Goal: Information Seeking & Learning: Compare options

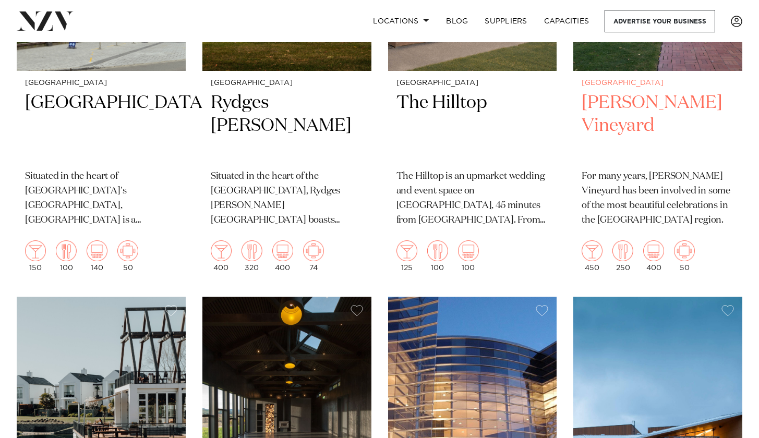
click at [597, 258] on div "450" at bounding box center [592, 256] width 21 height 31
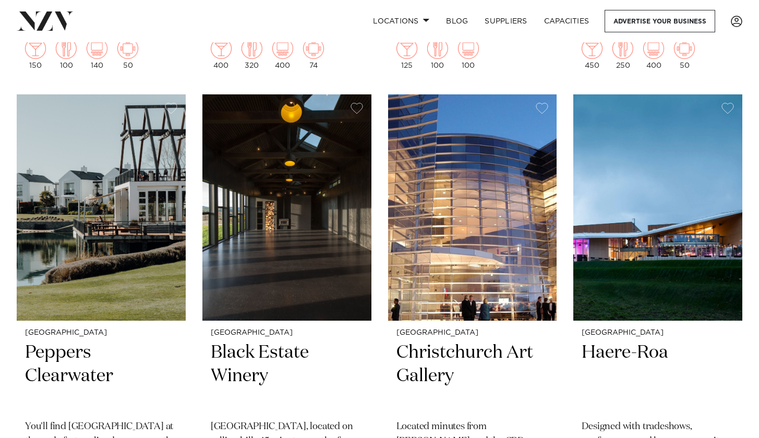
scroll to position [805, 0]
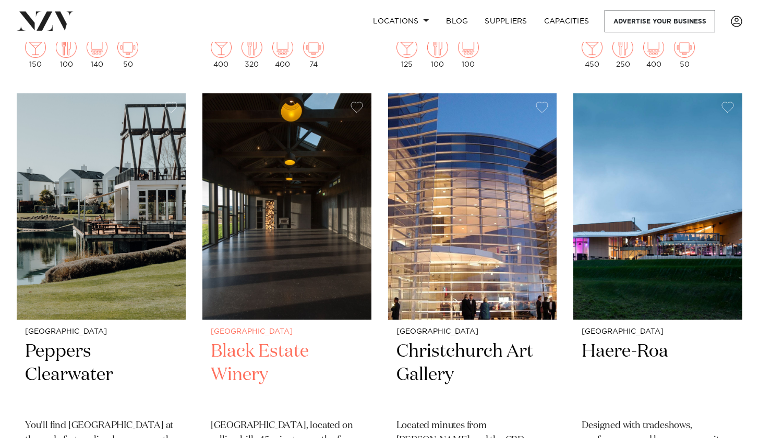
click at [284, 363] on h2 "Black Estate Winery" at bounding box center [287, 375] width 152 height 70
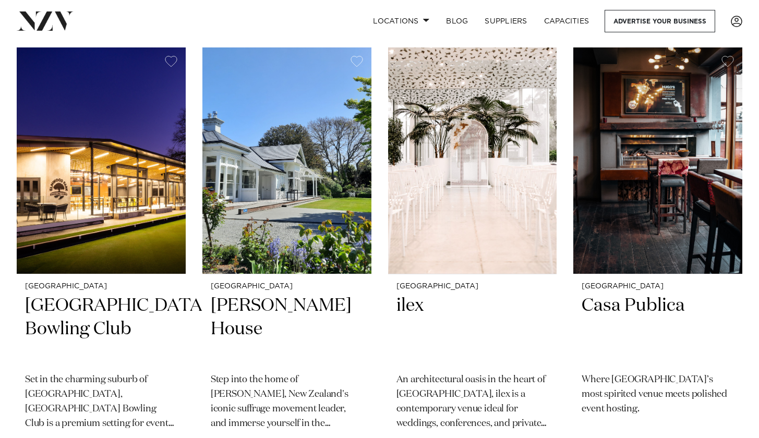
scroll to position [1752, 0]
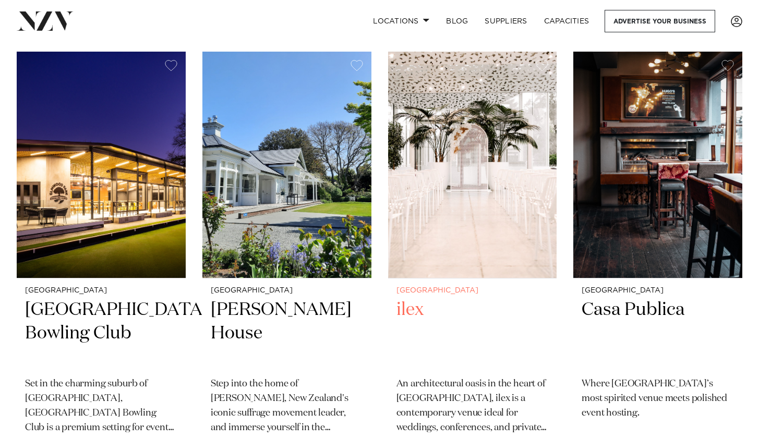
click at [402, 302] on h2 "ilex" at bounding box center [473, 334] width 152 height 70
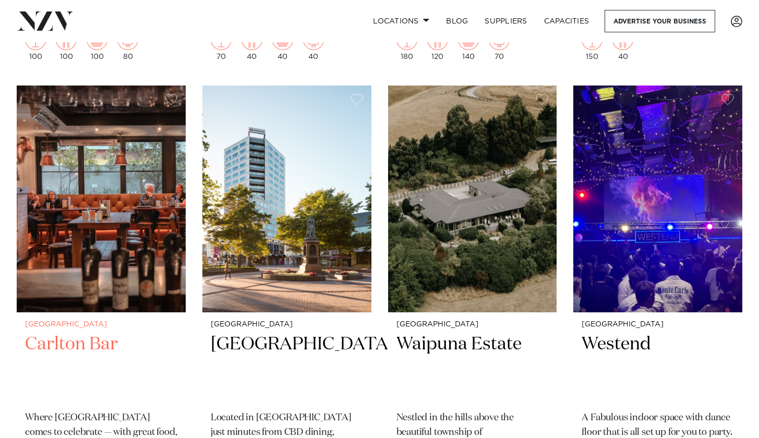
scroll to position [2172, 0]
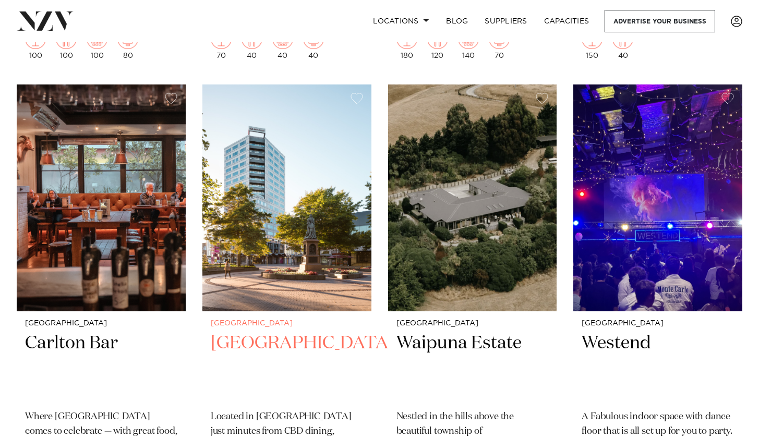
click at [302, 357] on h2 "Crowne Plaza Christchurchrch" at bounding box center [287, 367] width 152 height 70
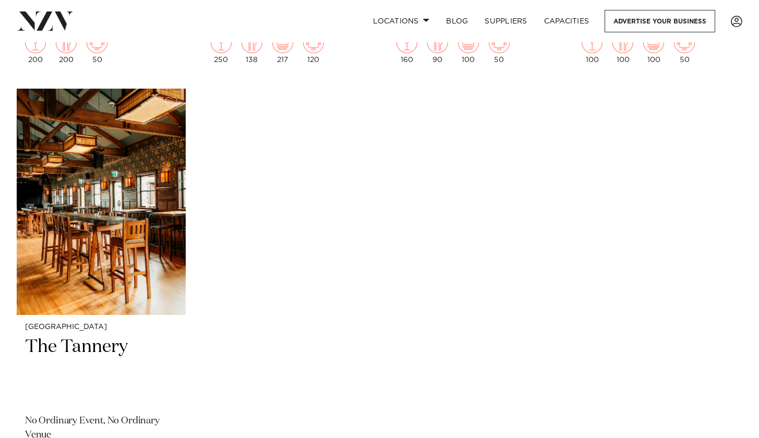
scroll to position [3079, 0]
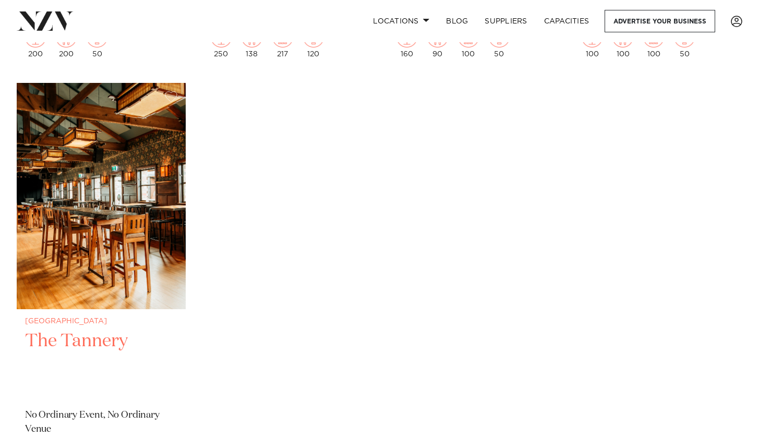
click at [114, 335] on h2 "The Tannery" at bounding box center [101, 365] width 152 height 70
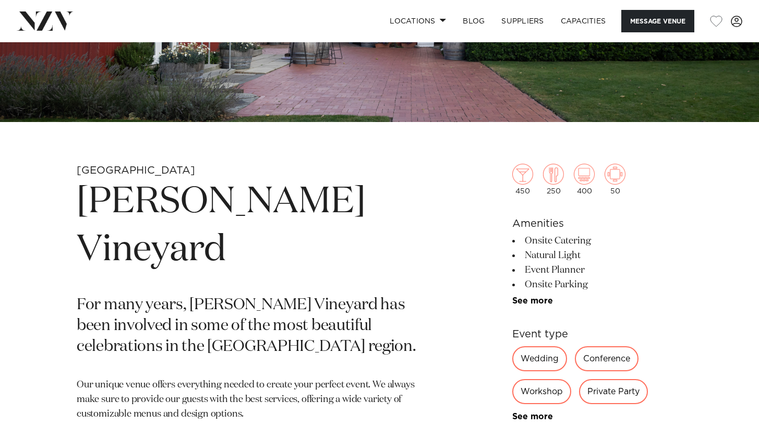
scroll to position [244, 0]
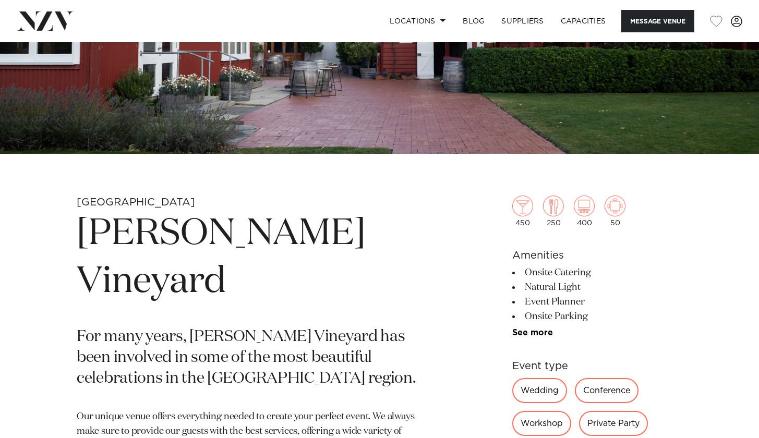
click at [526, 200] on img at bounding box center [523, 206] width 21 height 21
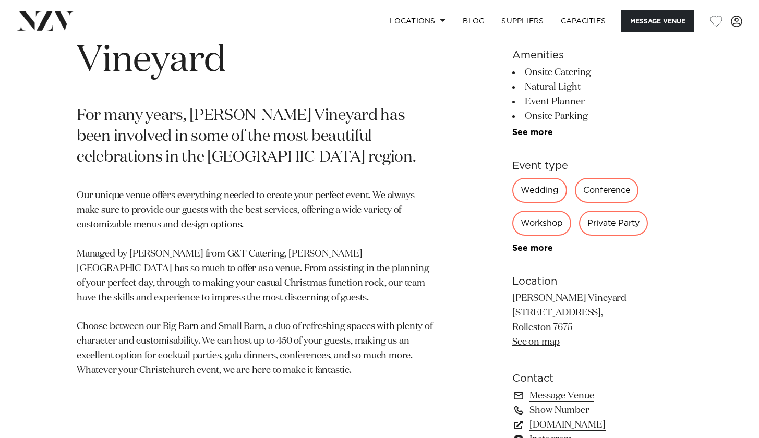
scroll to position [572, 0]
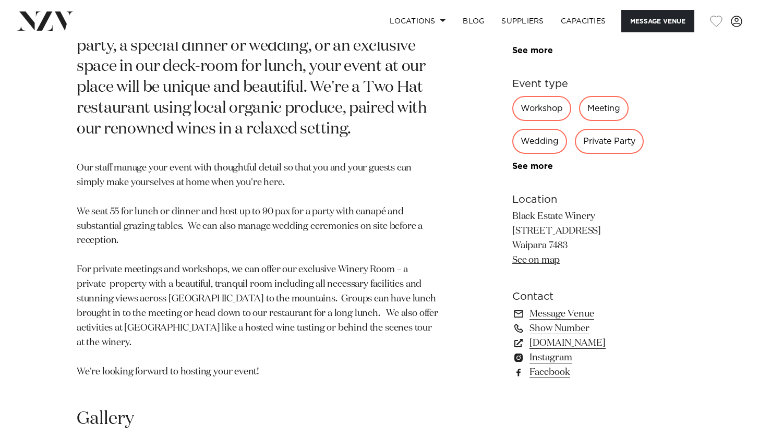
scroll to position [550, 0]
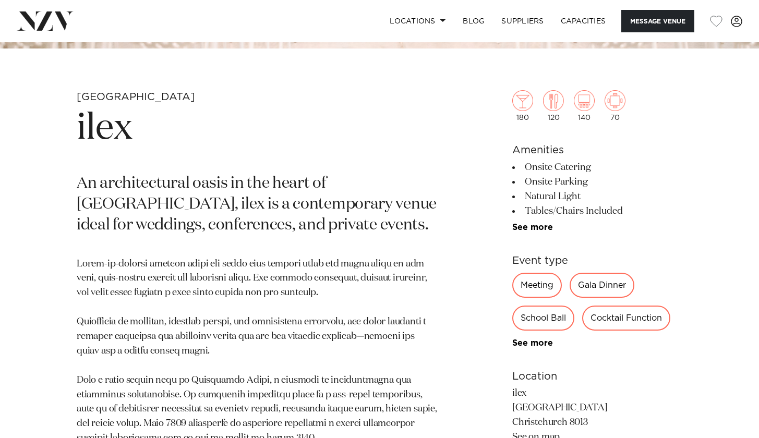
scroll to position [350, 0]
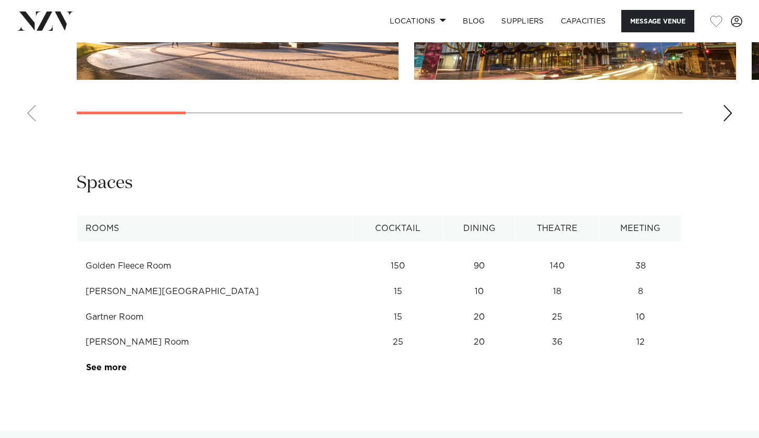
scroll to position [1245, 0]
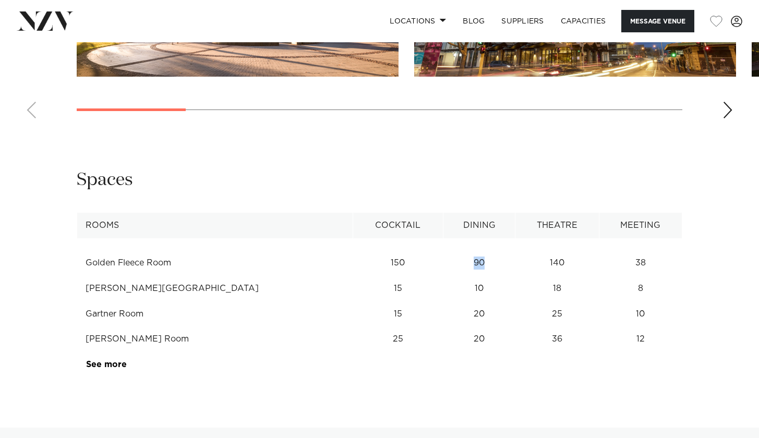
drag, startPoint x: 418, startPoint y: 223, endPoint x: 436, endPoint y: 223, distance: 18.8
click at [444, 251] on td "90" at bounding box center [480, 264] width 72 height 26
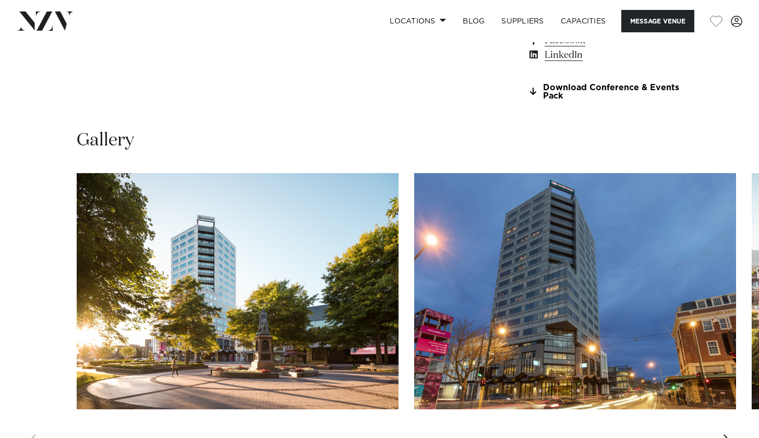
scroll to position [934, 0]
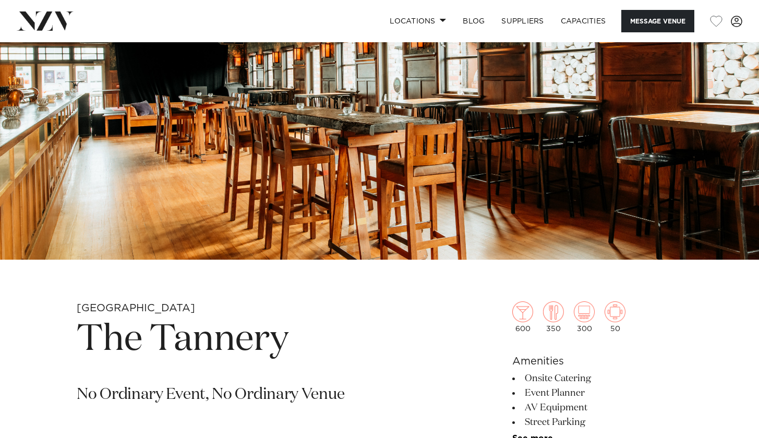
scroll to position [76, 0]
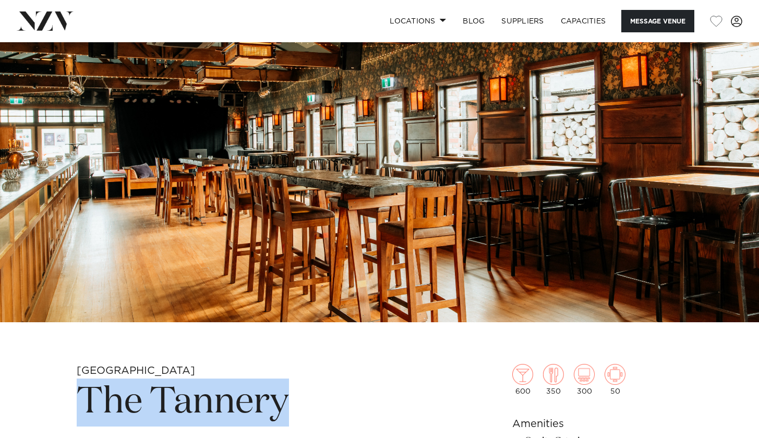
drag, startPoint x: 316, startPoint y: 400, endPoint x: 79, endPoint y: 393, distance: 237.1
click at [79, 393] on h1 "The Tannery" at bounding box center [258, 403] width 362 height 48
copy h1 "The Tannery"
